Goal: Transaction & Acquisition: Purchase product/service

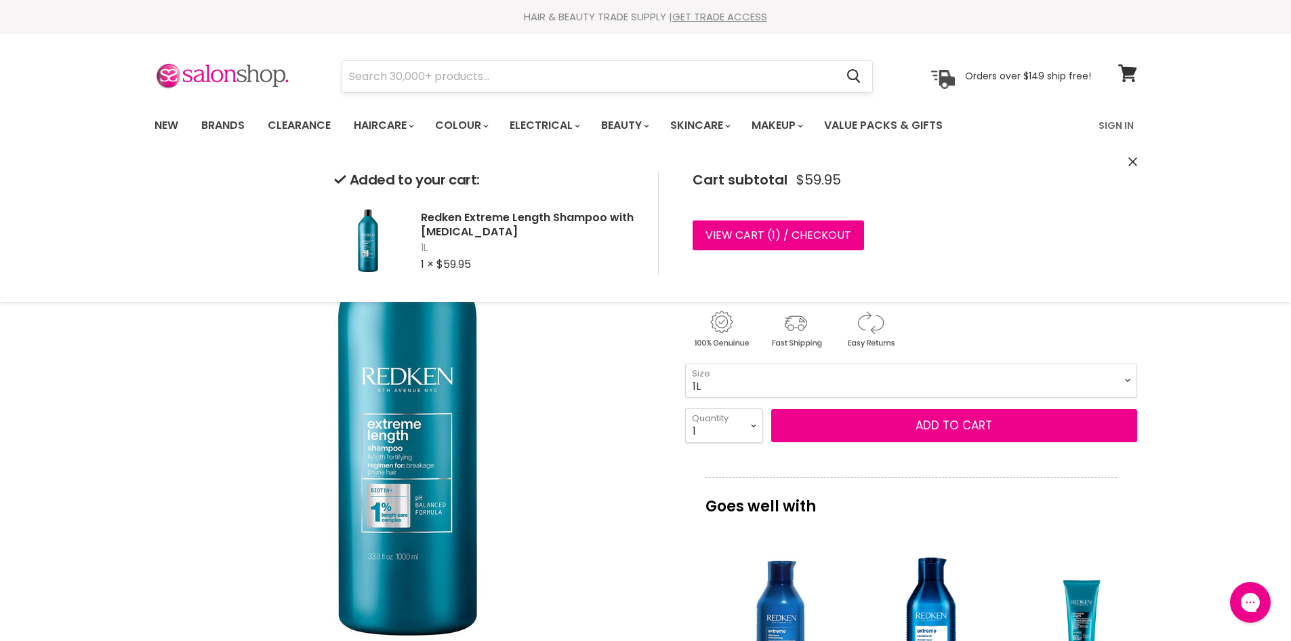
click at [385, 73] on input "Search" at bounding box center [589, 76] width 494 height 31
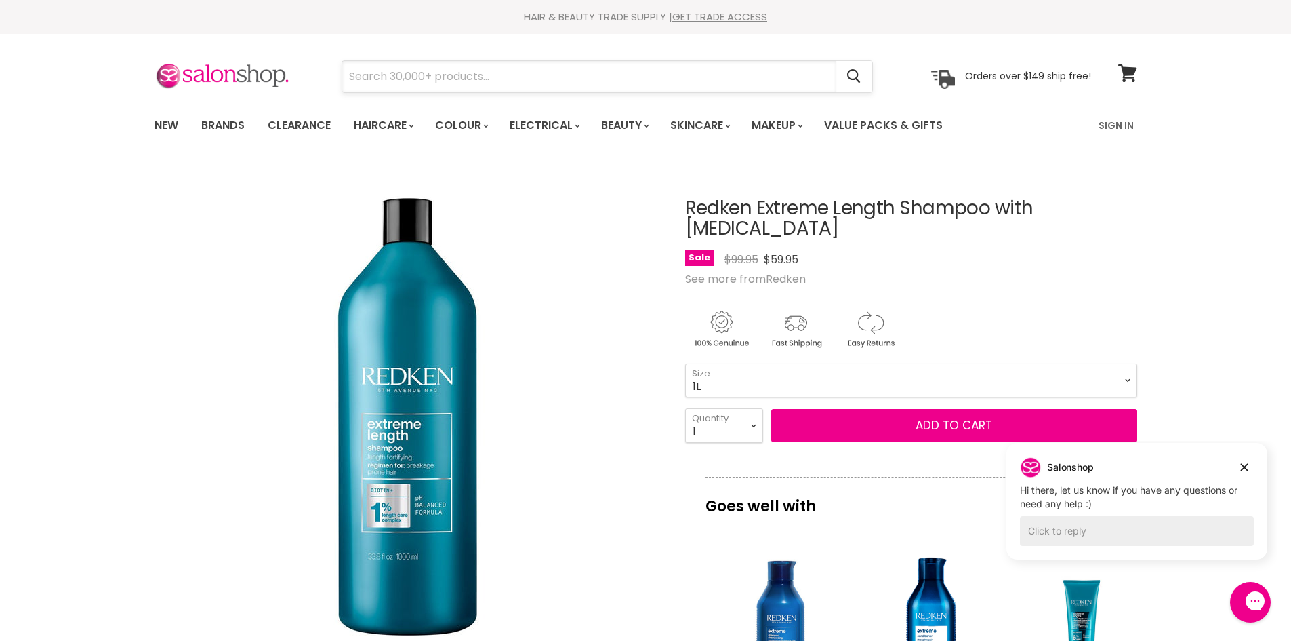
click at [388, 68] on input "Search" at bounding box center [589, 76] width 494 height 31
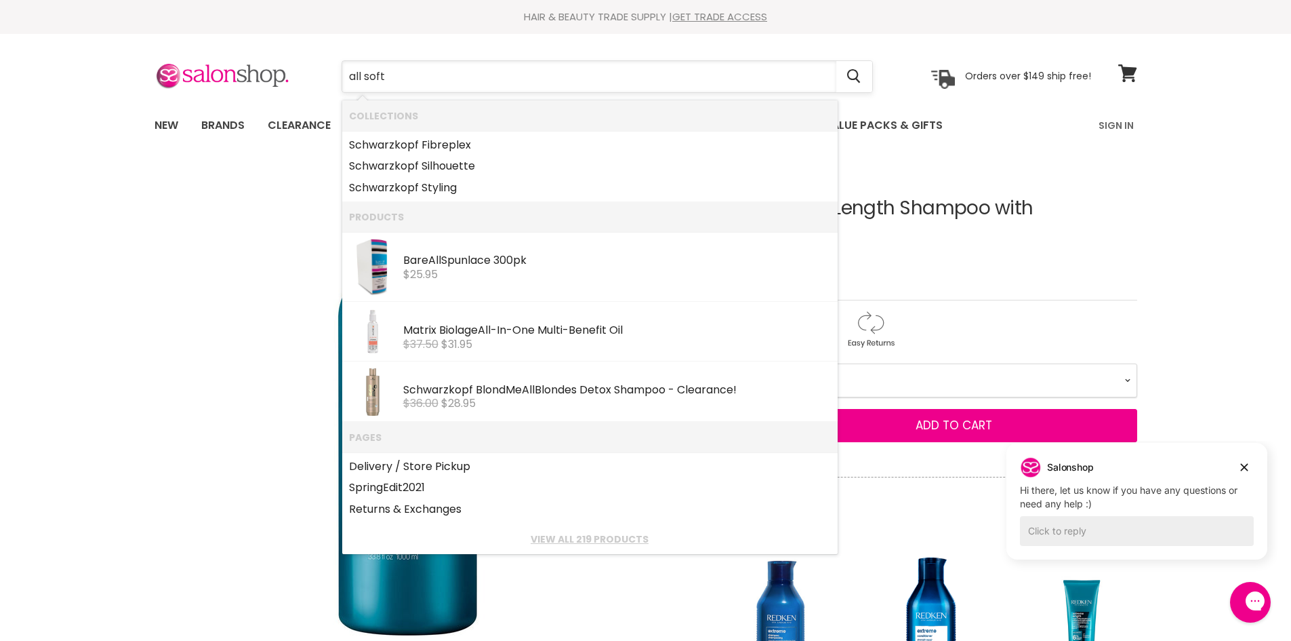
type input "all soft"
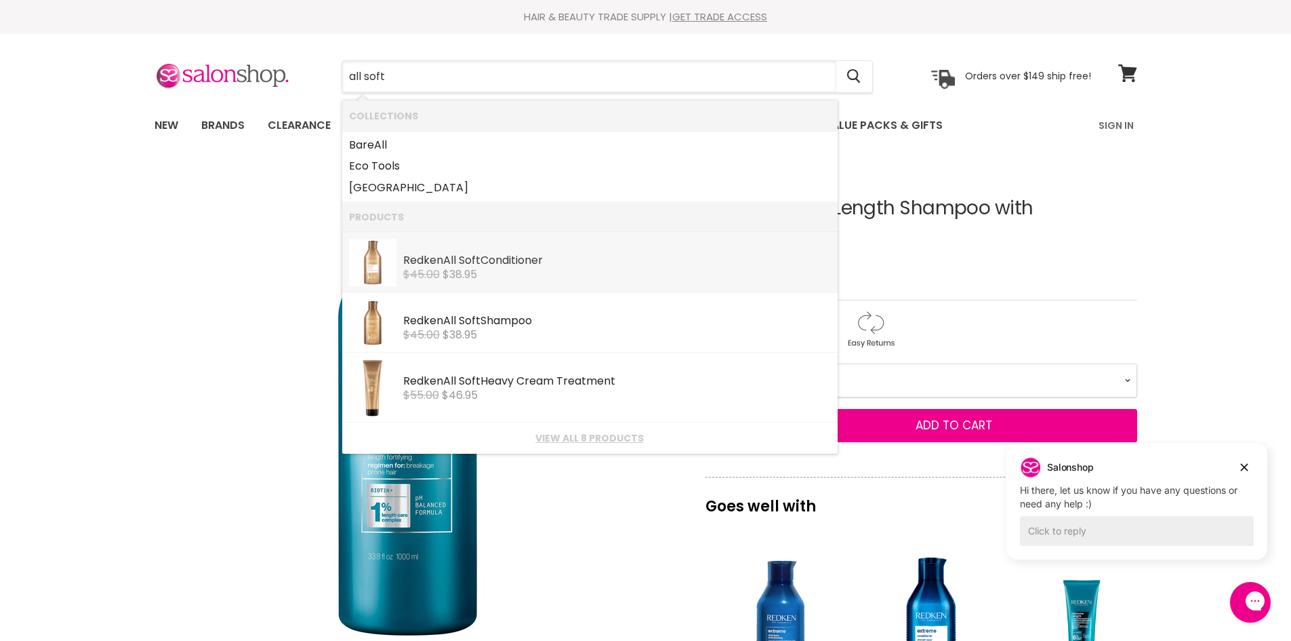
click at [549, 270] on div "$45.00 $38.95" at bounding box center [617, 274] width 428 height 12
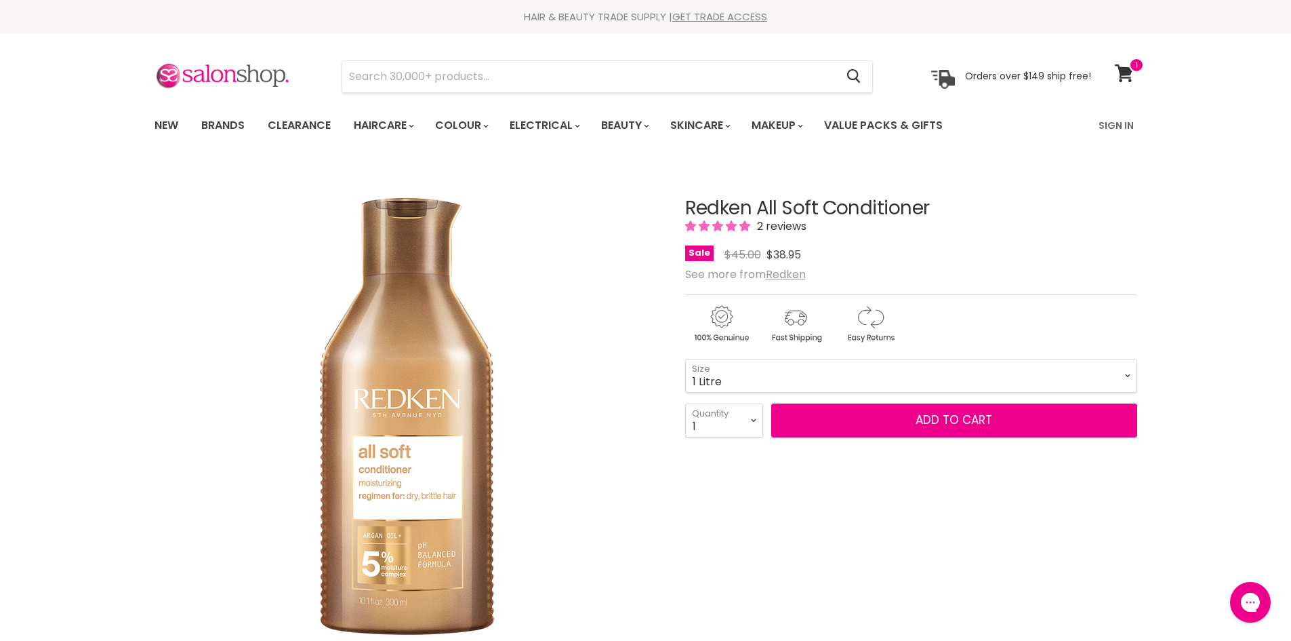
click at [685, 359] on select "300ml 500ml 1 Litre" at bounding box center [911, 376] width 452 height 34
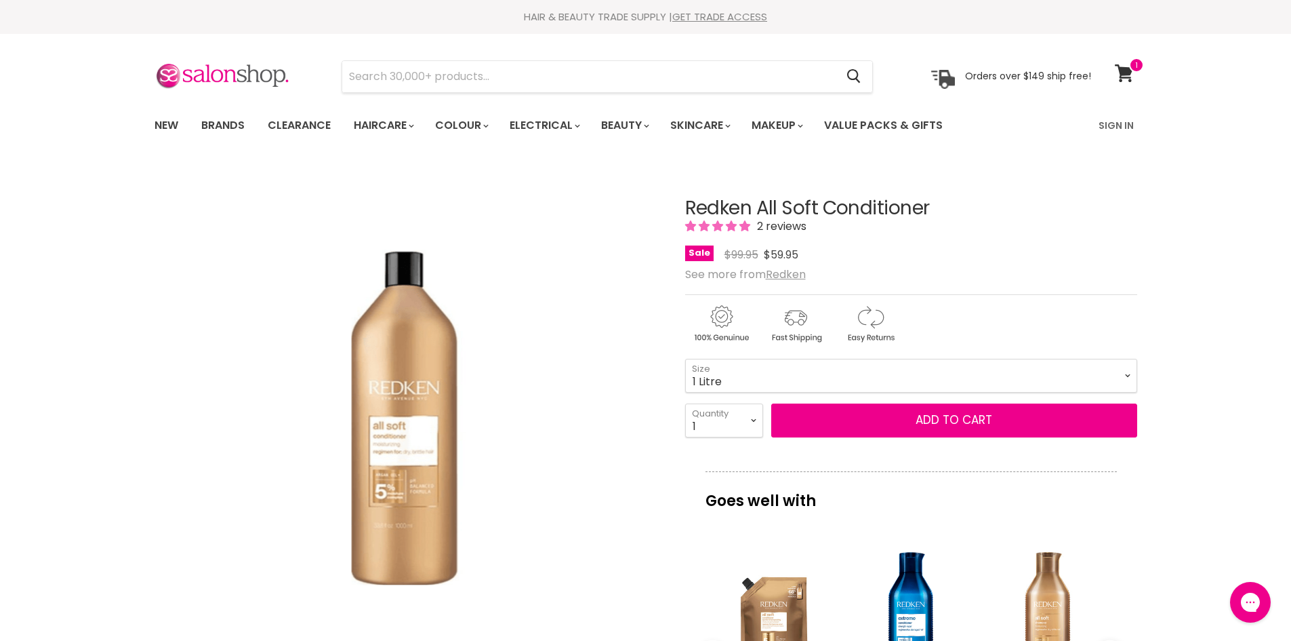
click at [808, 373] on select "300ml 500ml 1 Litre" at bounding box center [911, 376] width 452 height 34
click at [685, 359] on select "300ml 500ml 1 Litre" at bounding box center [911, 376] width 452 height 34
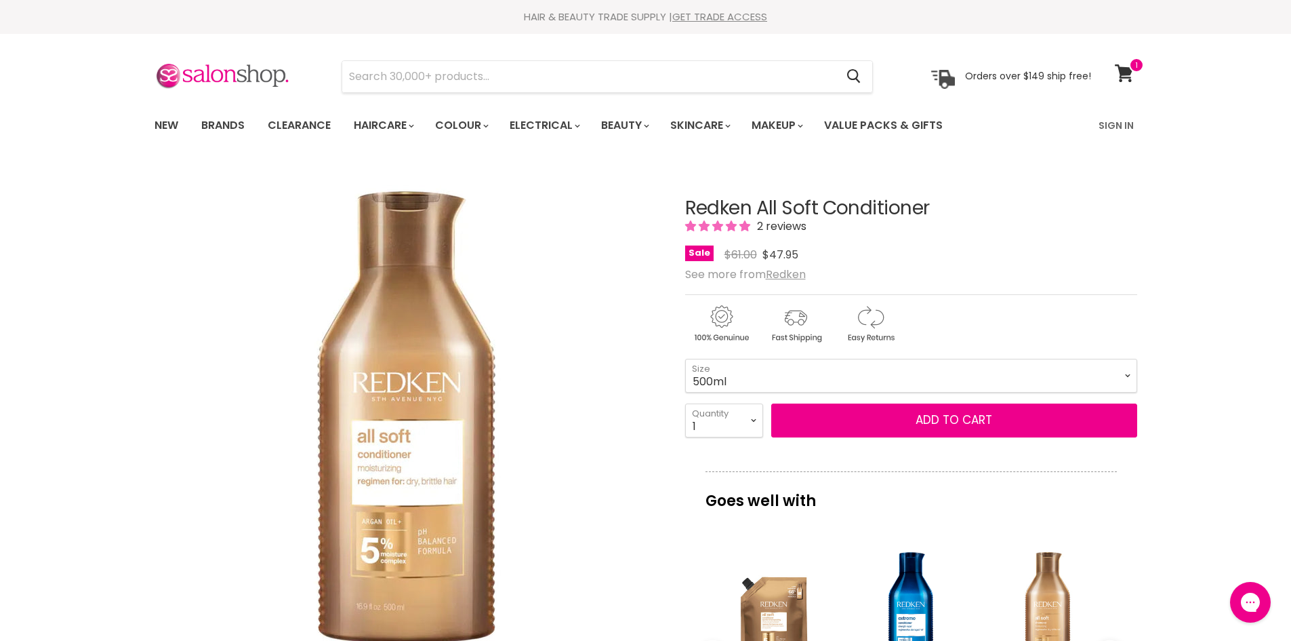
click at [797, 379] on select "300ml 500ml 1 Litre" at bounding box center [911, 376] width 452 height 34
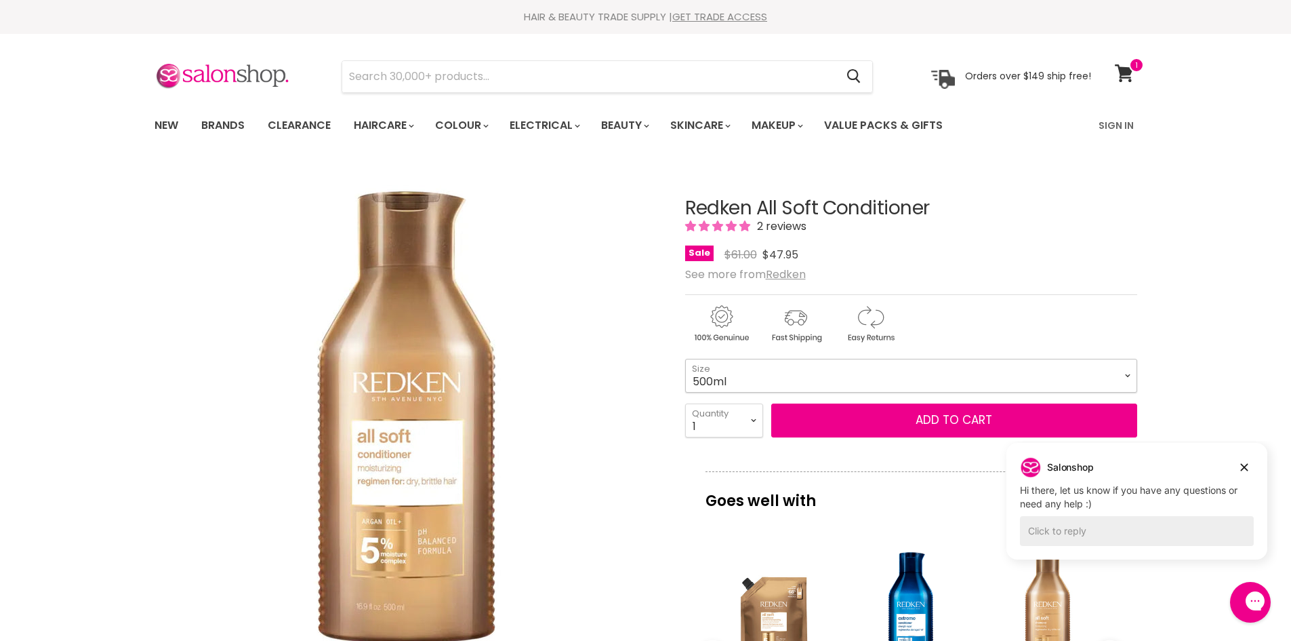
click at [779, 386] on select "300ml 500ml 1 Litre" at bounding box center [911, 376] width 452 height 34
click at [685, 359] on select "300ml 500ml 1 Litre" at bounding box center [911, 376] width 452 height 34
select select "1 Litre"
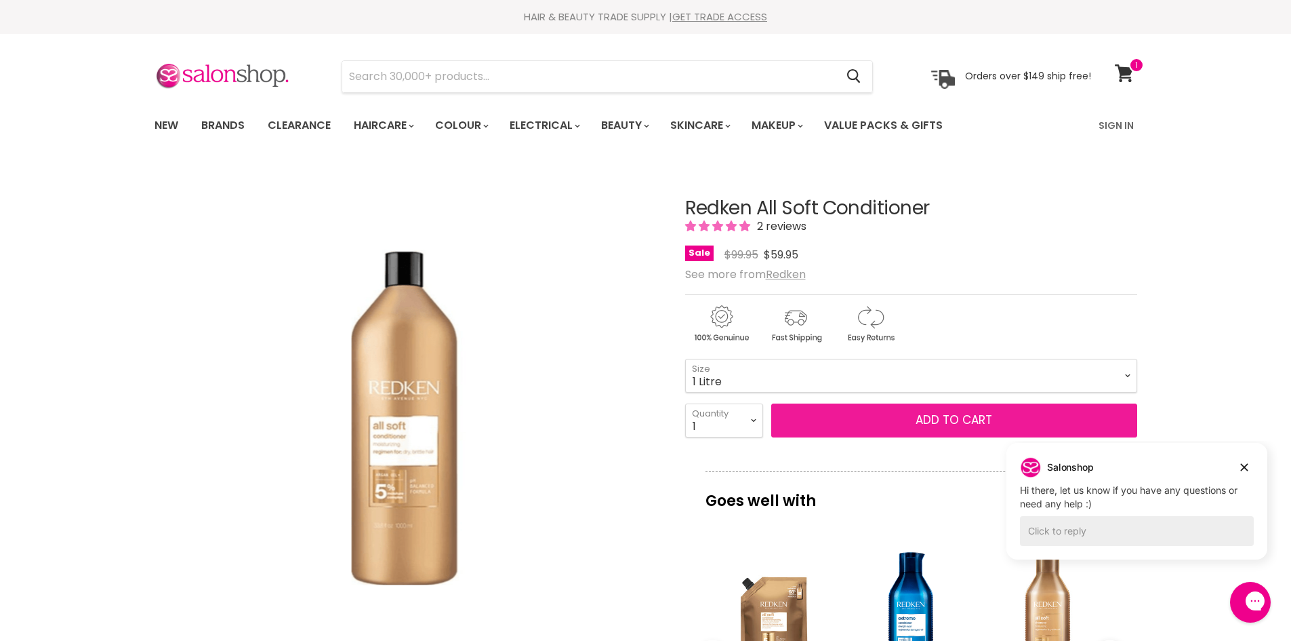
click at [901, 434] on button "Add to cart" at bounding box center [954, 420] width 366 height 34
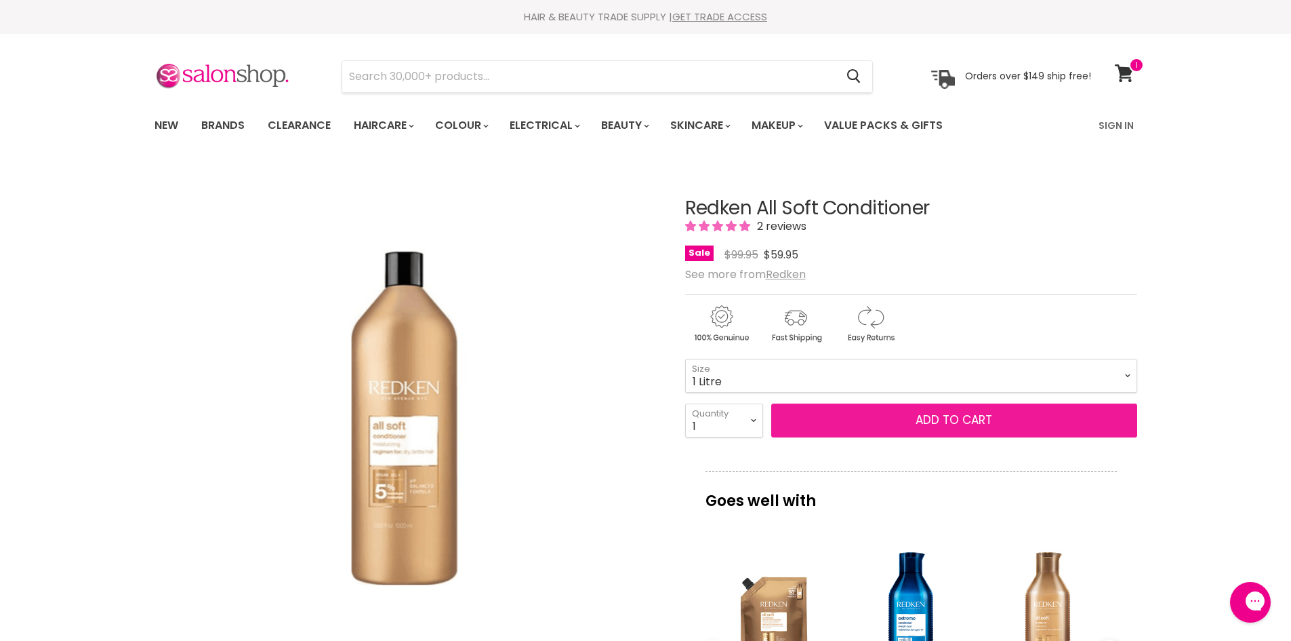
click at [1021, 430] on button "Add to cart" at bounding box center [954, 420] width 366 height 34
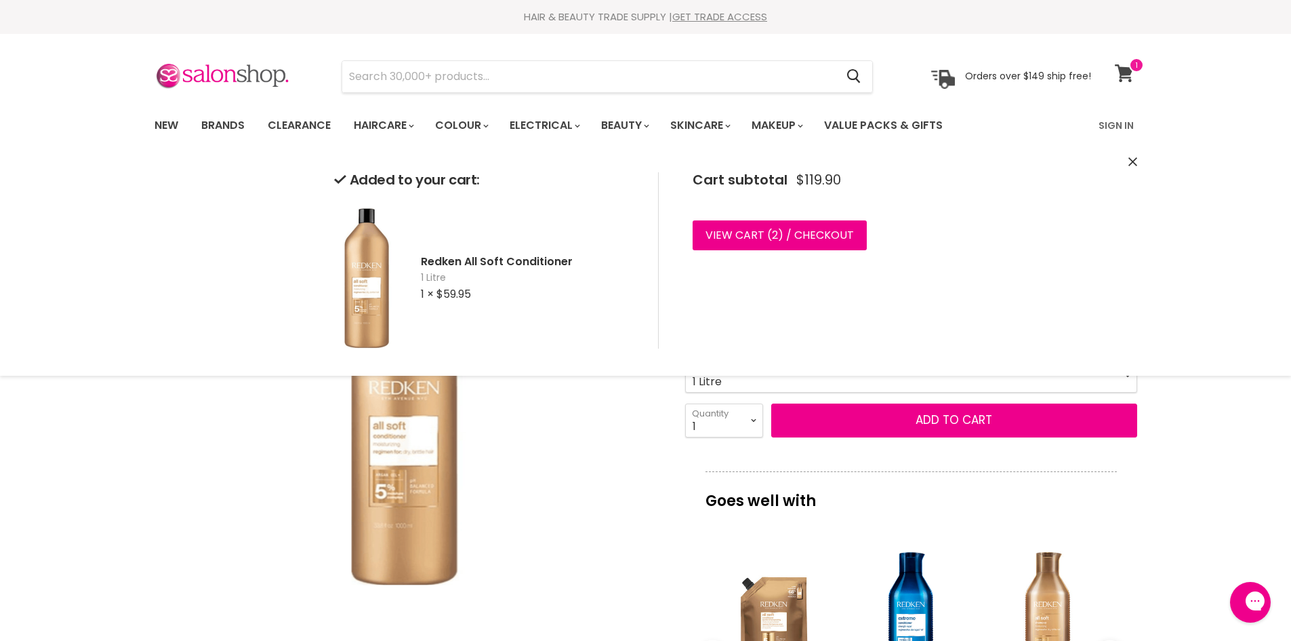
click at [1121, 77] on icon at bounding box center [1124, 73] width 18 height 18
